Goal: Information Seeking & Learning: Learn about a topic

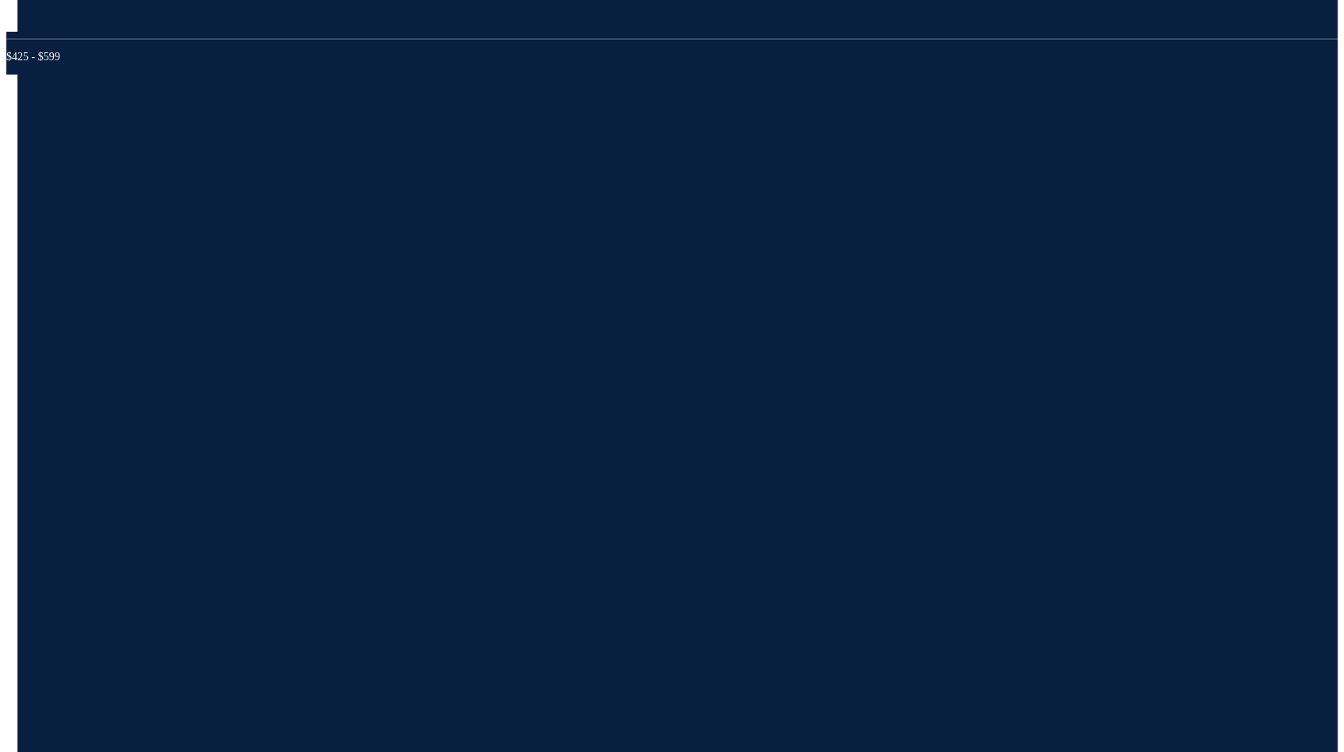
scroll to position [4141, 0]
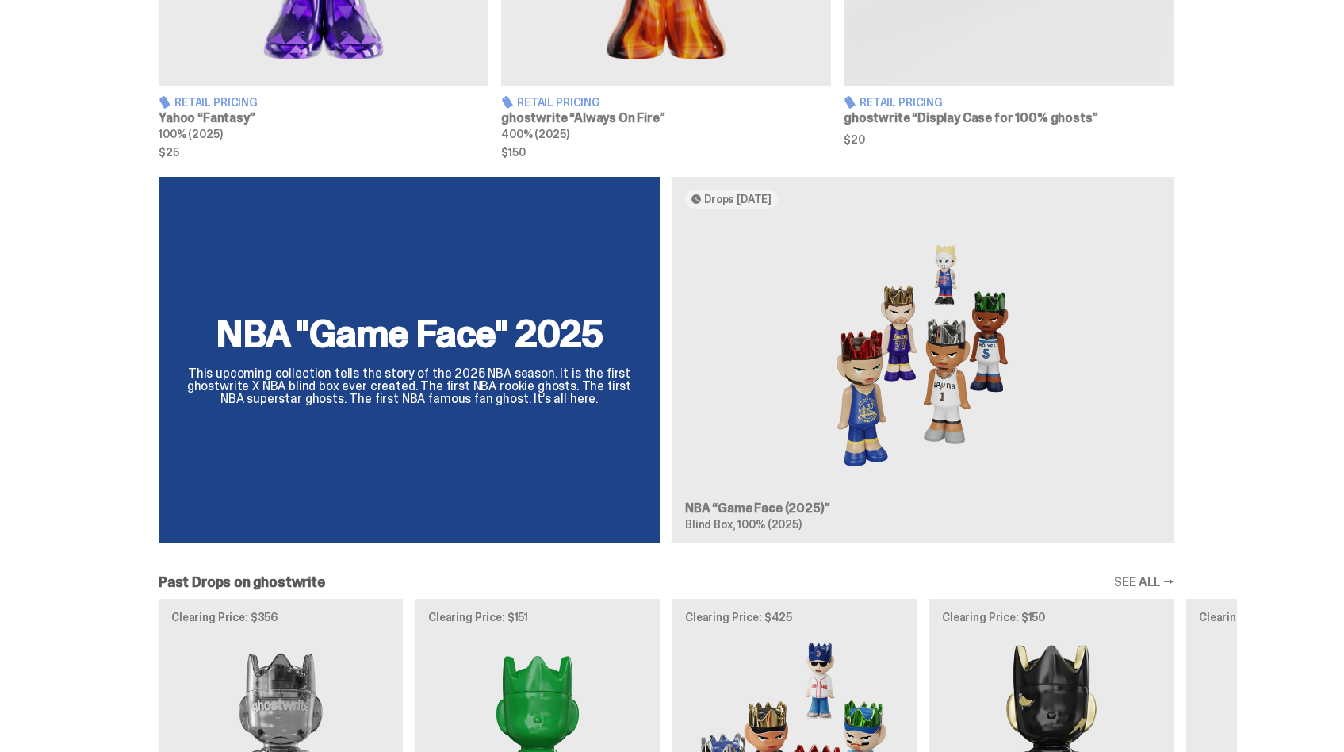
scroll to position [910, 0]
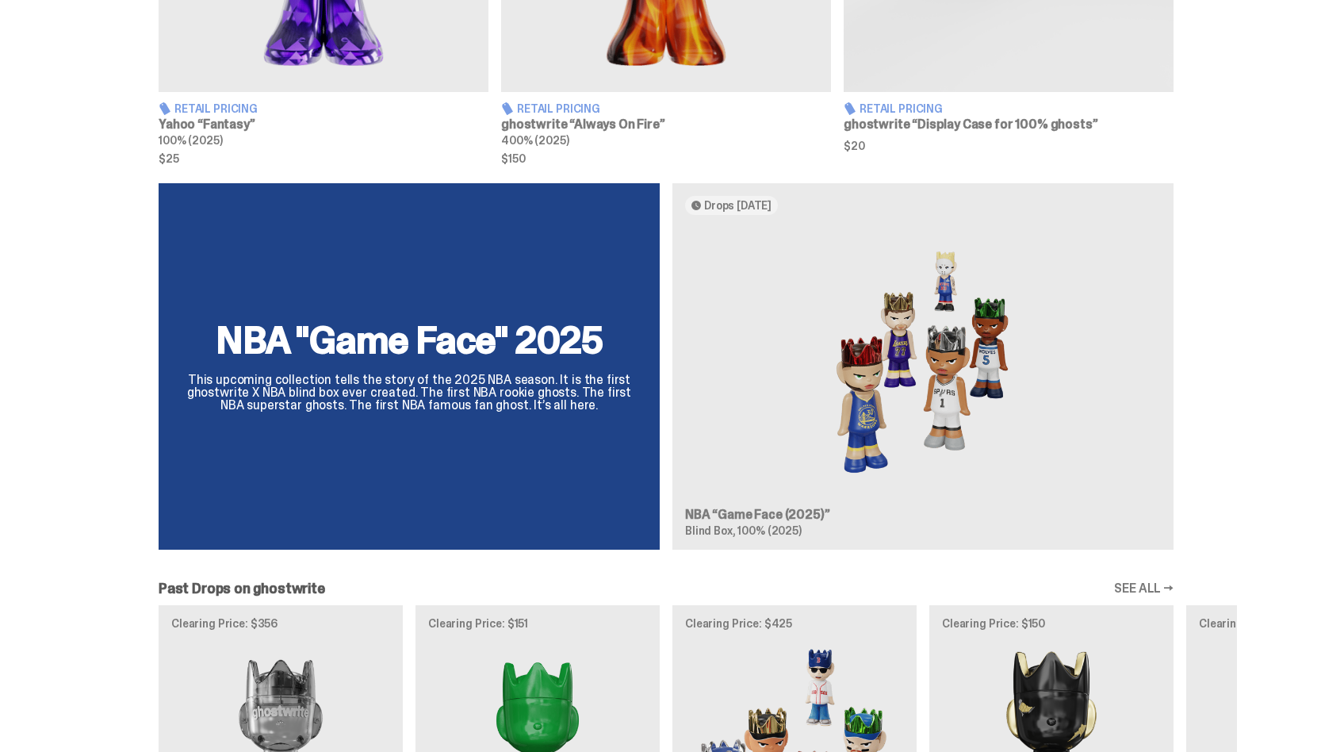
click at [725, 519] on div "NBA "Game Face" 2025 This upcoming collection tells the story of the 2025 NBA s…" at bounding box center [666, 372] width 1142 height 379
click at [508, 444] on div "NBA "Game Face" 2025 This upcoming collection tells the story of the 2025 NBA s…" at bounding box center [666, 372] width 1142 height 379
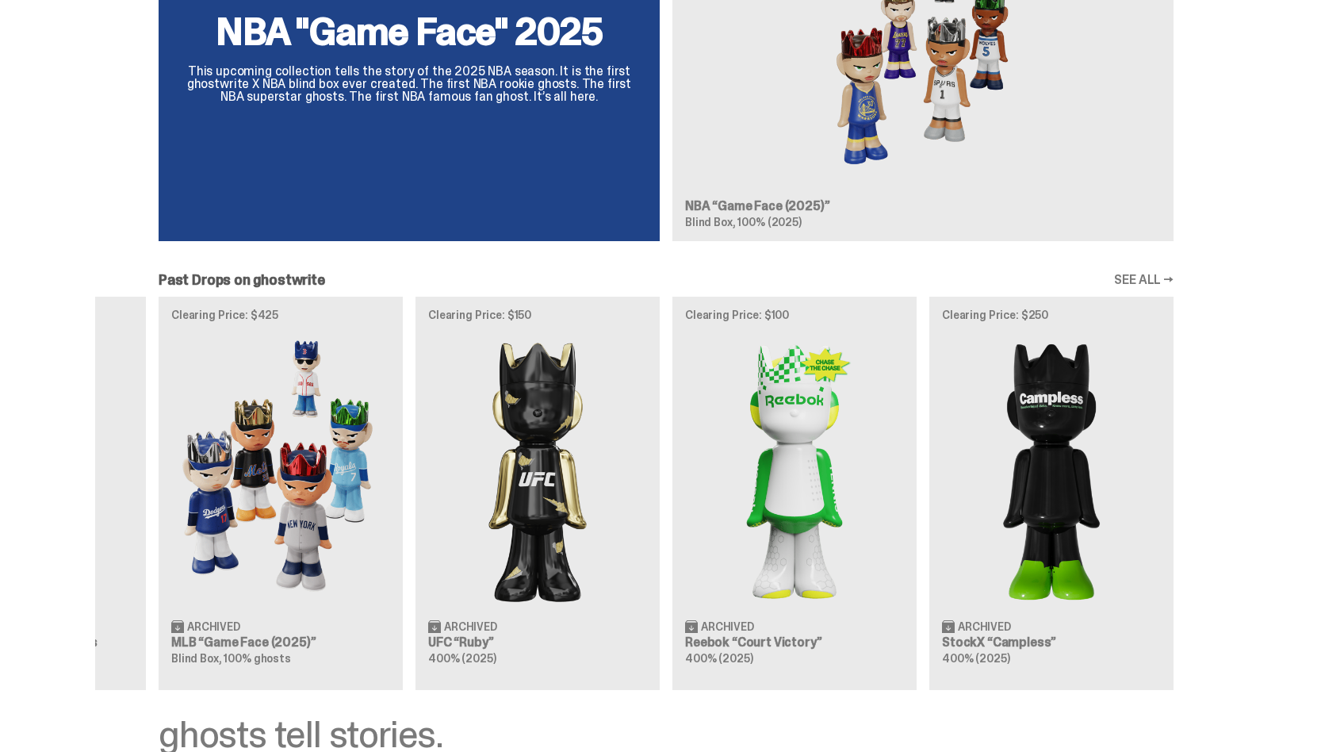
scroll to position [0, 0]
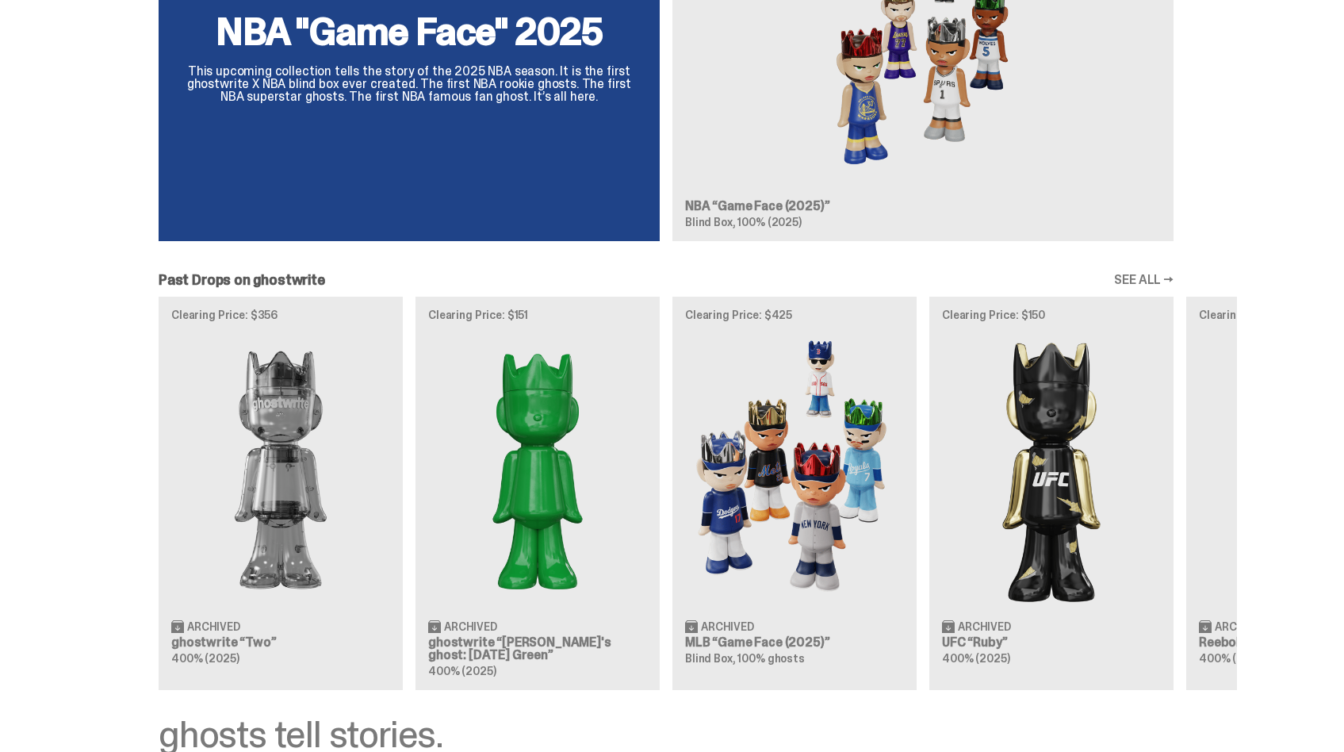
click at [784, 452] on div "Clearing Price: $356 Archived ghostwrite “Two” 400% (2025) Clearing Price: $151…" at bounding box center [666, 493] width 1142 height 393
